Goal: Find specific page/section: Find specific page/section

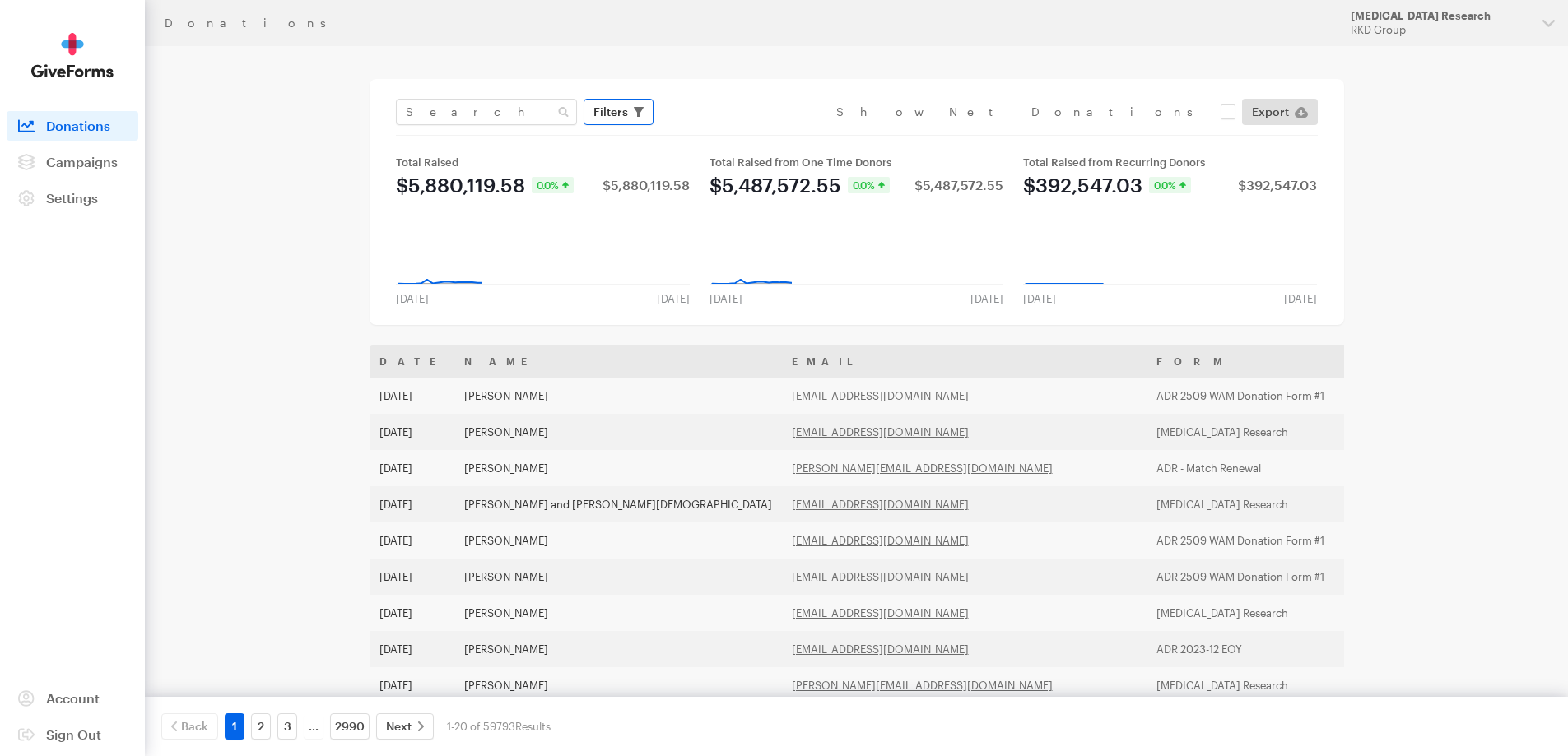
click at [647, 119] on button "Filters" at bounding box center [619, 112] width 70 height 27
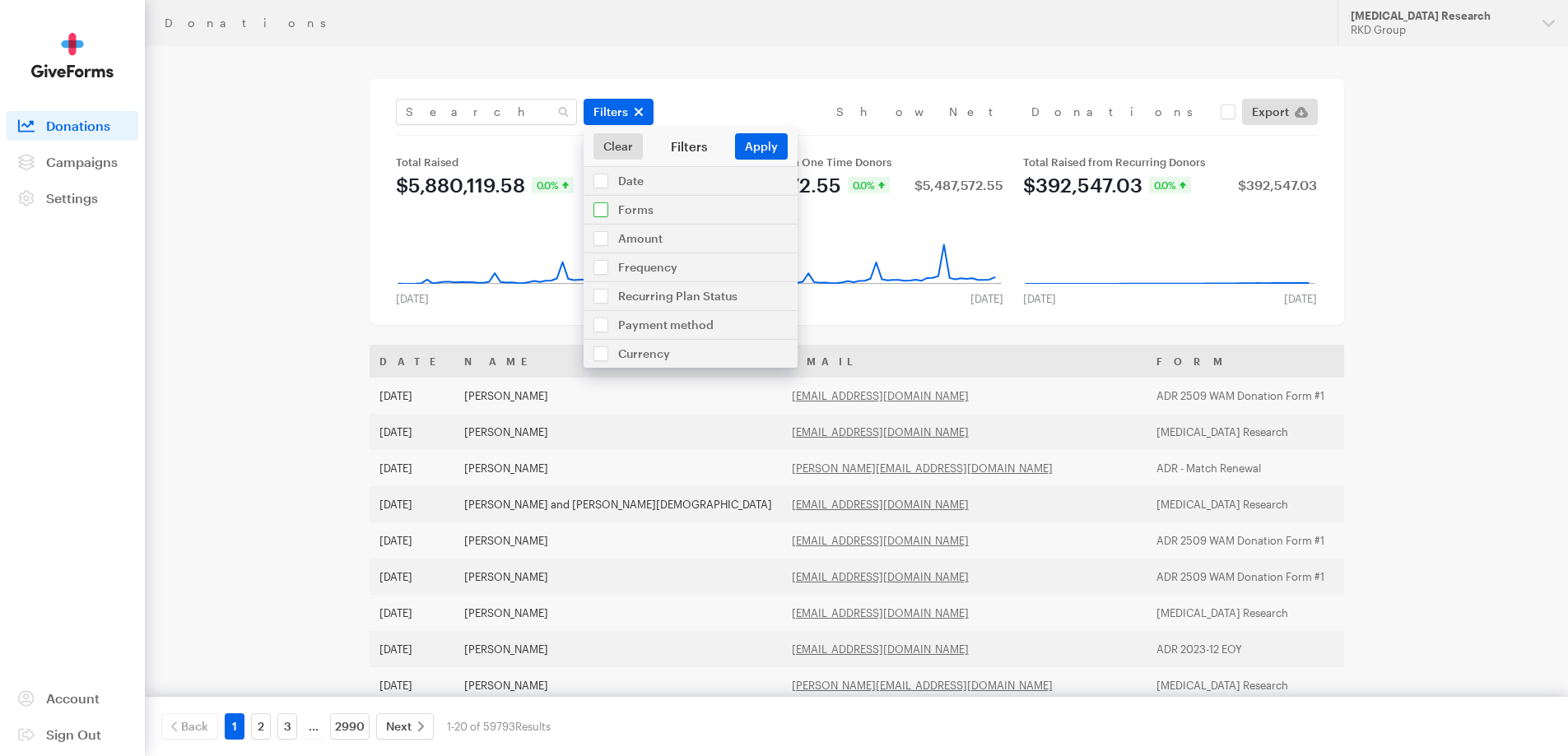
click at [634, 203] on input "checkbox" at bounding box center [691, 210] width 214 height 28
checkbox input "true"
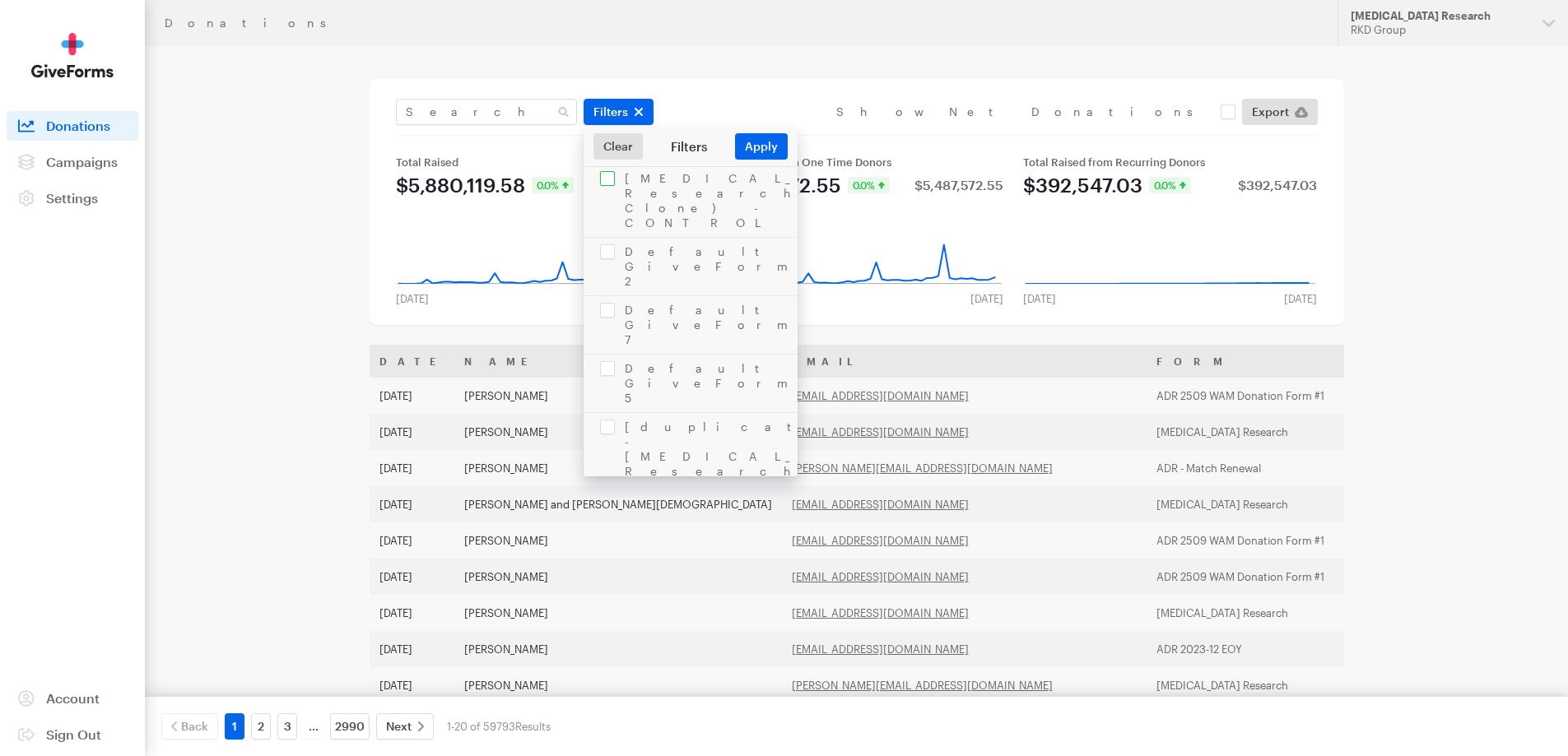
scroll to position [246, 0]
click at [735, 594] on input "checkbox" at bounding box center [691, 629] width 214 height 72
checkbox input "true"
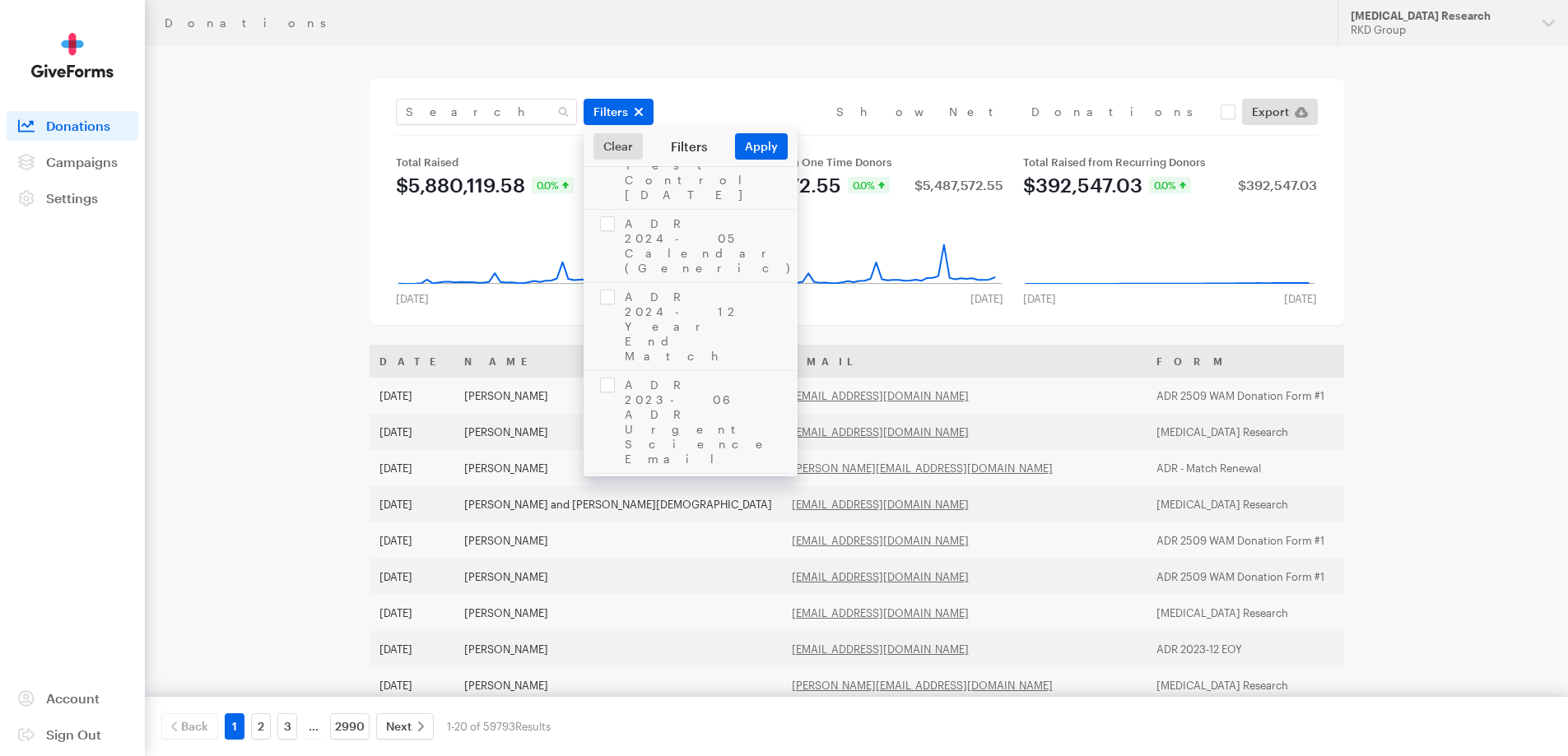
checkbox input "true"
click at [768, 145] on button "Apply" at bounding box center [761, 146] width 52 height 27
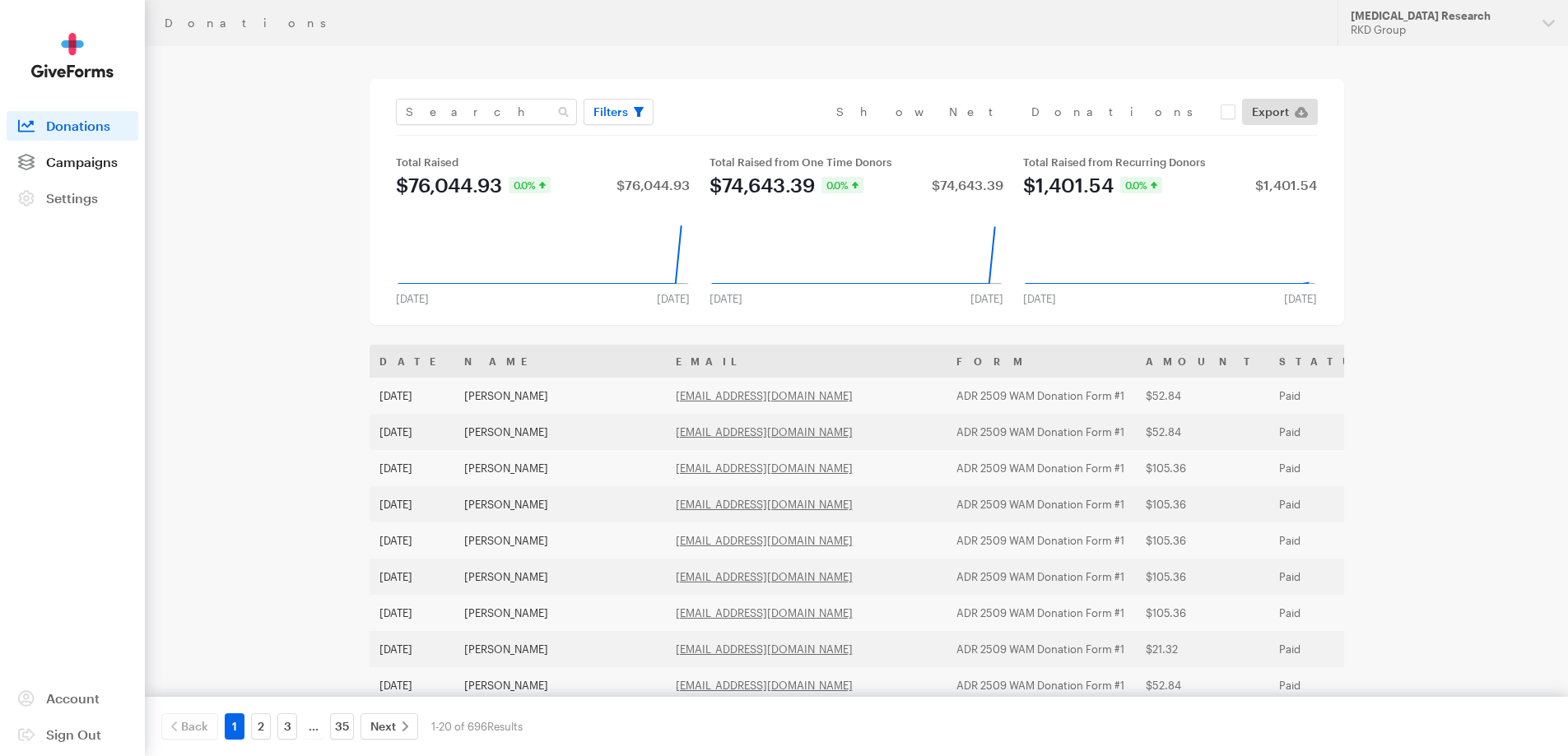
click at [66, 152] on link "Campaigns" at bounding box center [72, 162] width 132 height 30
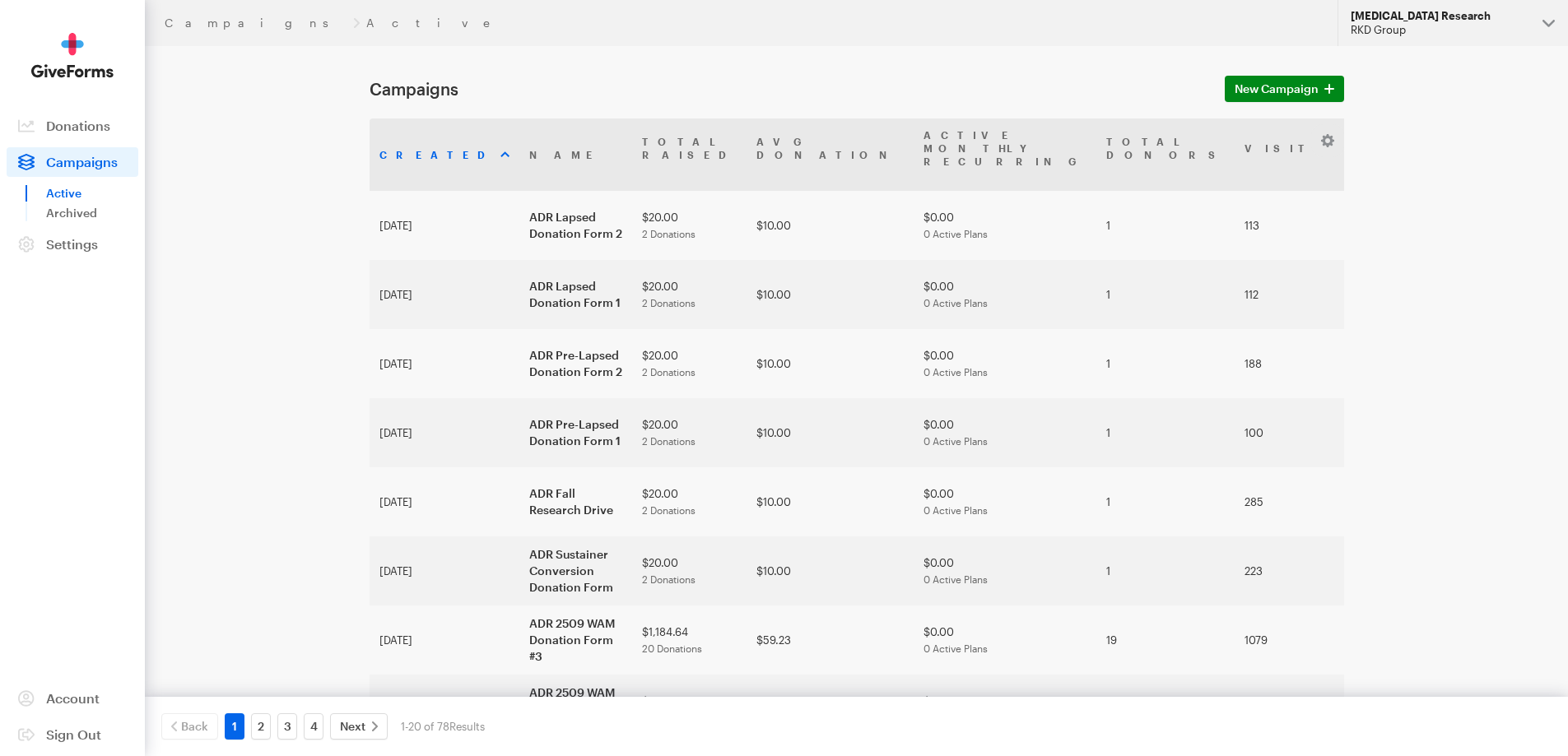
click at [1438, 31] on div "RKD Group" at bounding box center [1440, 30] width 178 height 14
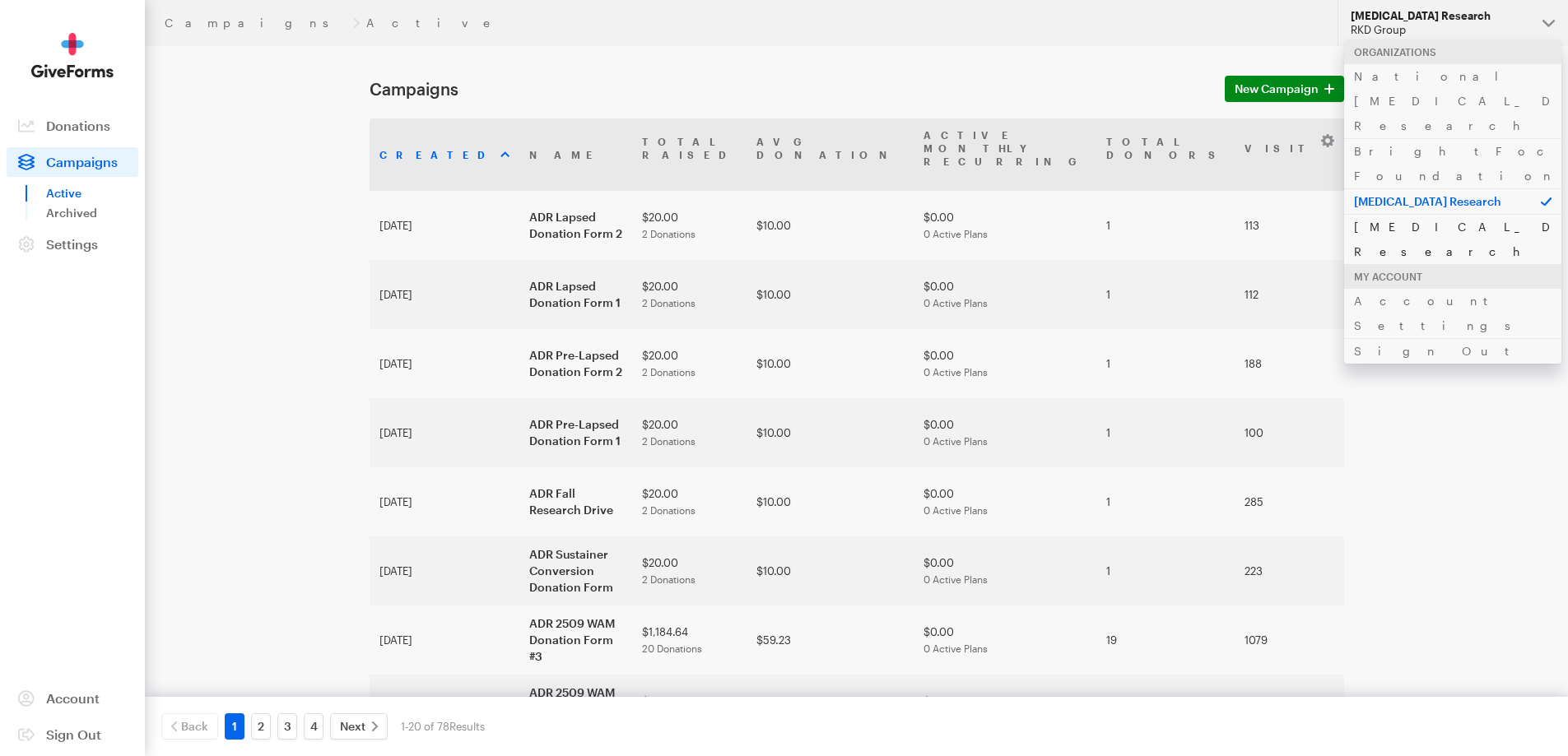
click at [1421, 214] on link "[MEDICAL_DATA] Research" at bounding box center [1453, 238] width 218 height 50
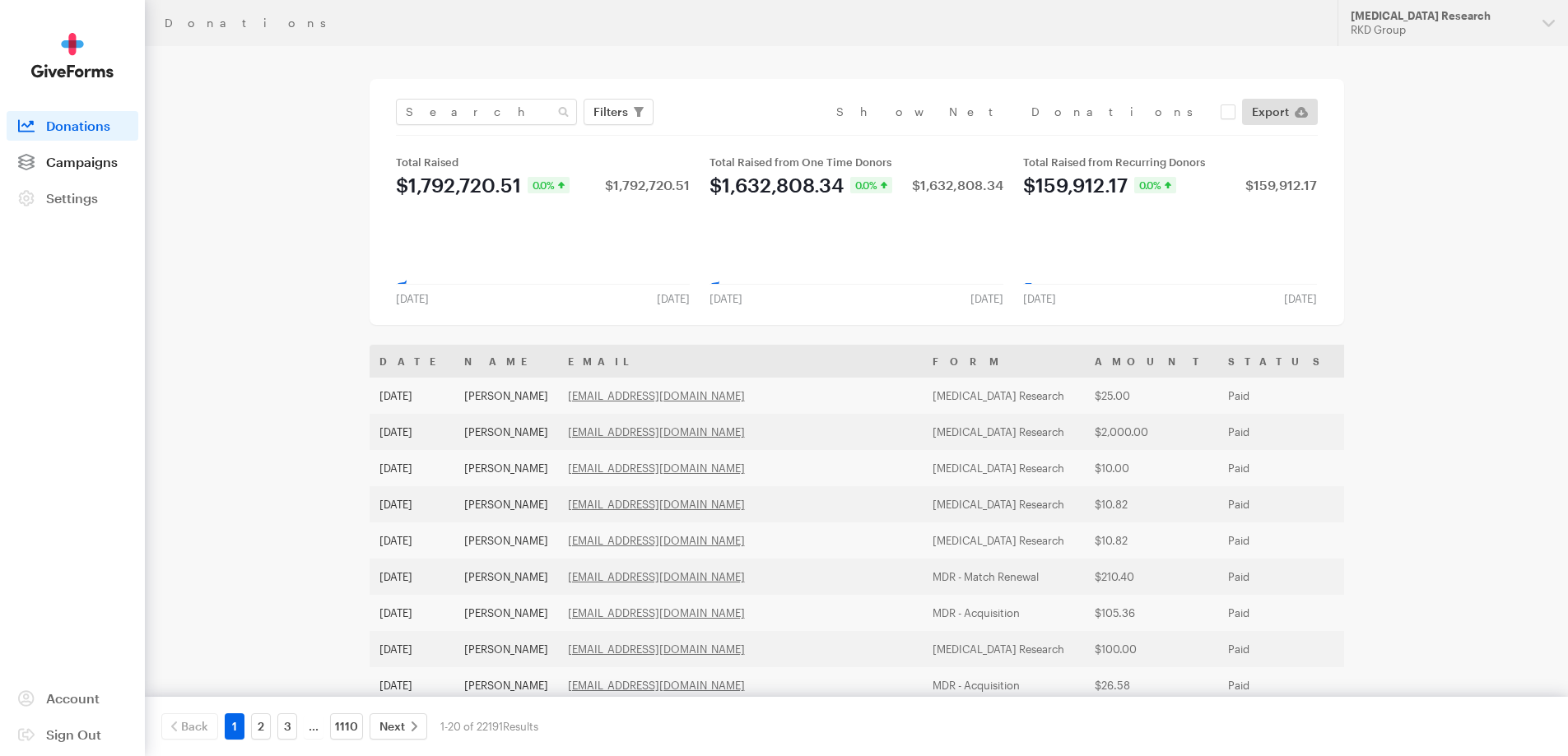
click at [110, 160] on span "Campaigns" at bounding box center [82, 162] width 71 height 16
